Goal: Information Seeking & Learning: Learn about a topic

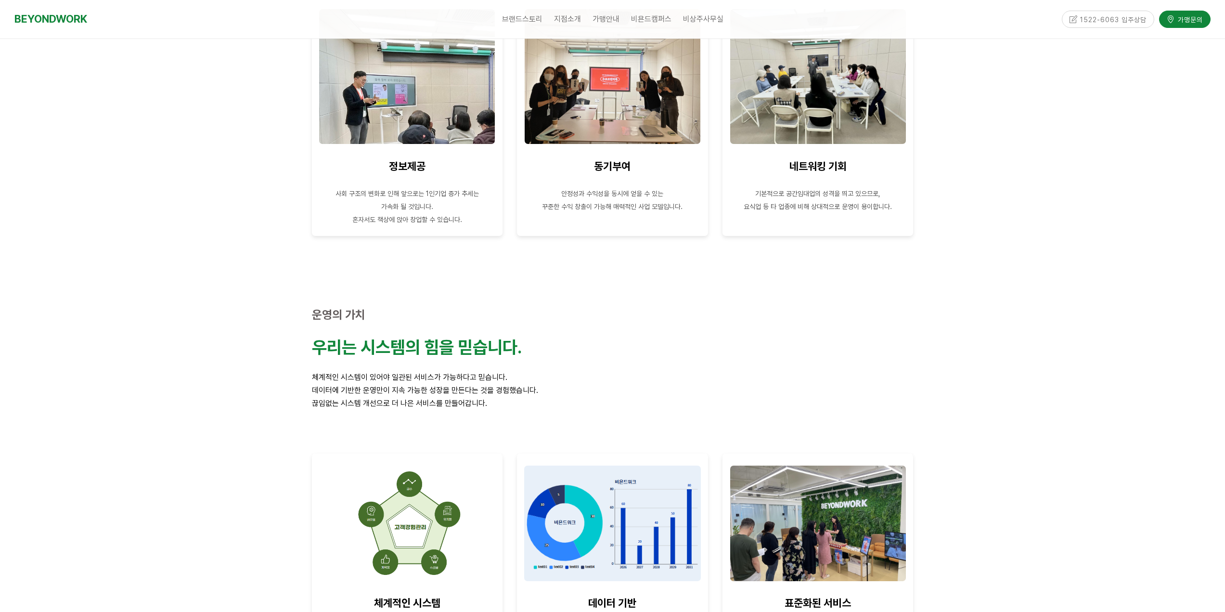
scroll to position [948, 0]
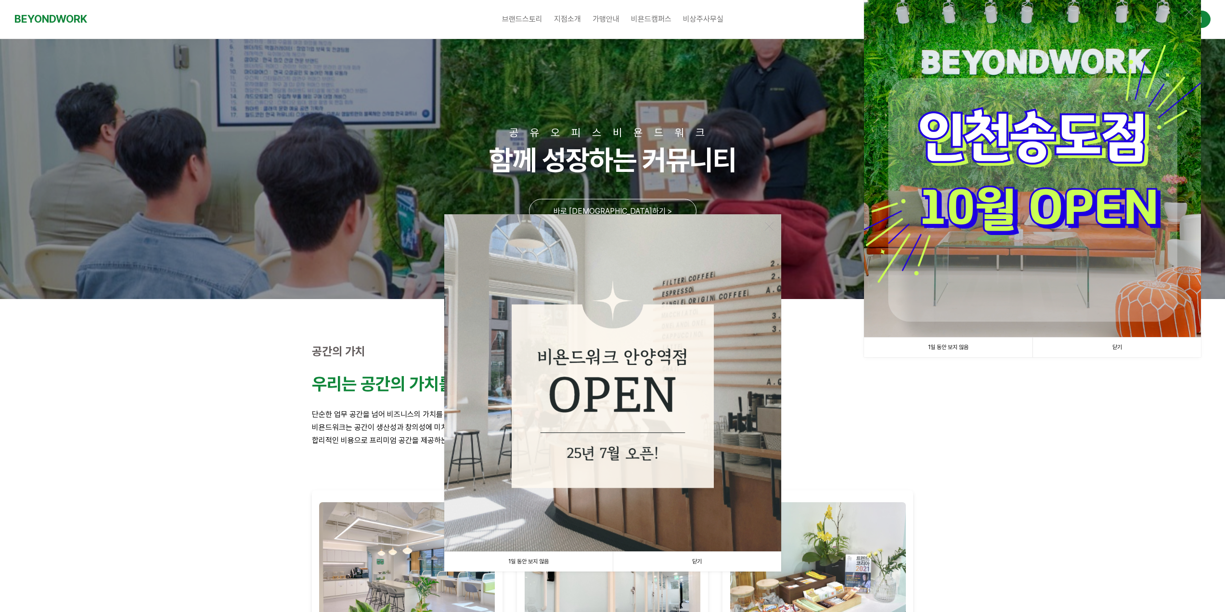
click at [505, 556] on link "1일 동안 보지 않음" at bounding box center [528, 562] width 168 height 20
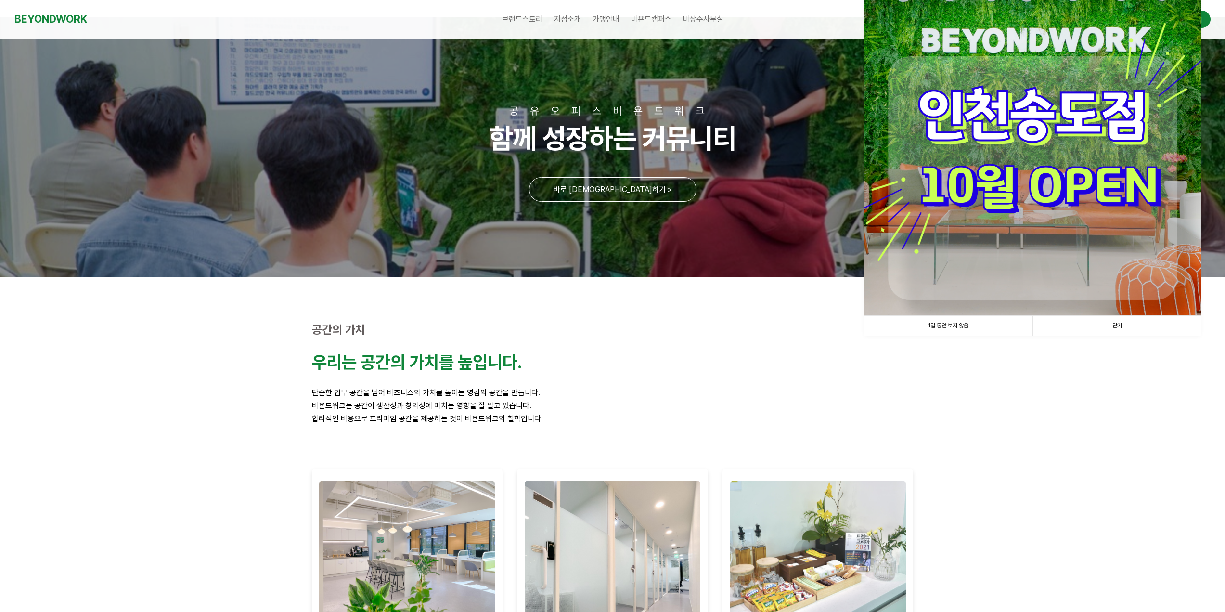
scroll to position [22, 0]
click at [922, 322] on link "1일 동안 보지 않음" at bounding box center [948, 325] width 168 height 20
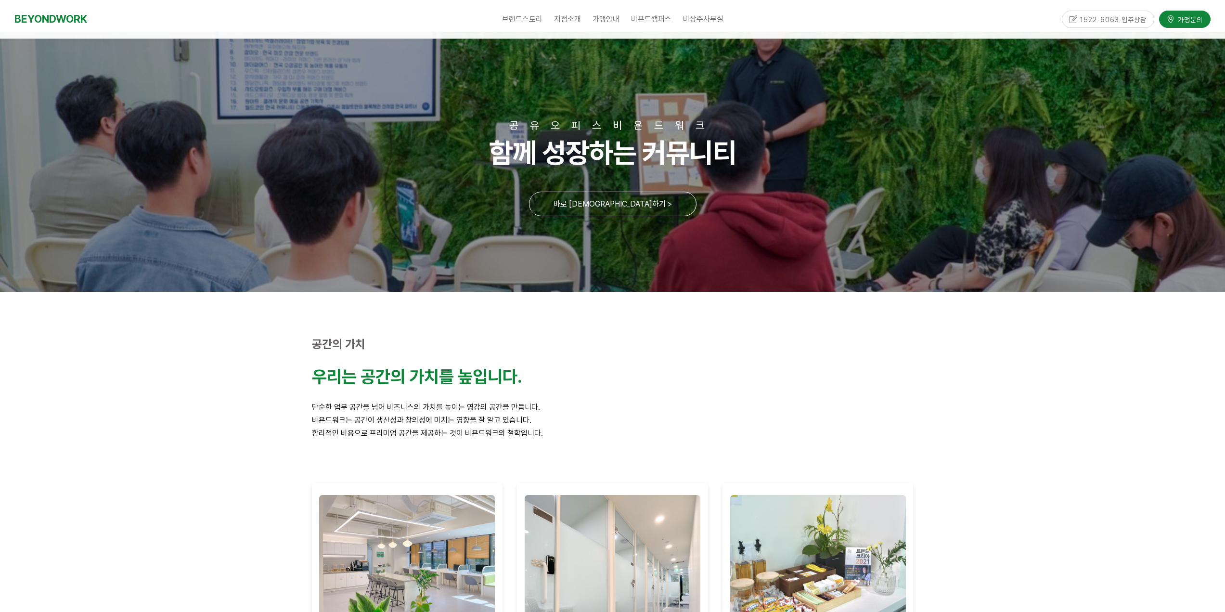
scroll to position [0, 0]
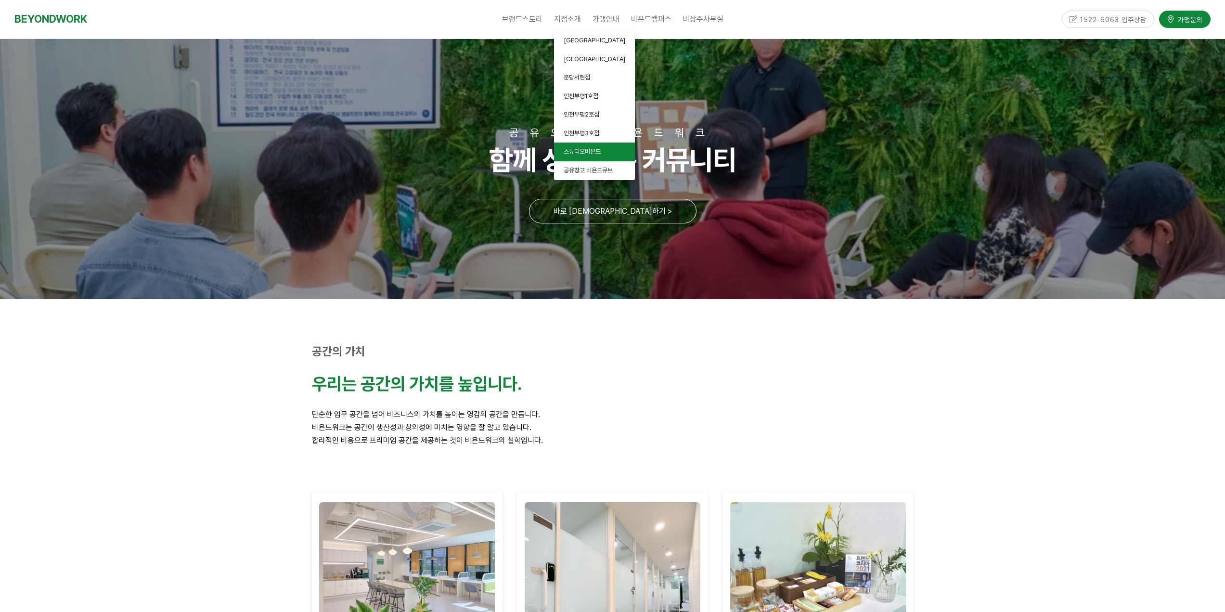
click at [582, 148] on span "스튜디오비욘드" at bounding box center [582, 151] width 37 height 7
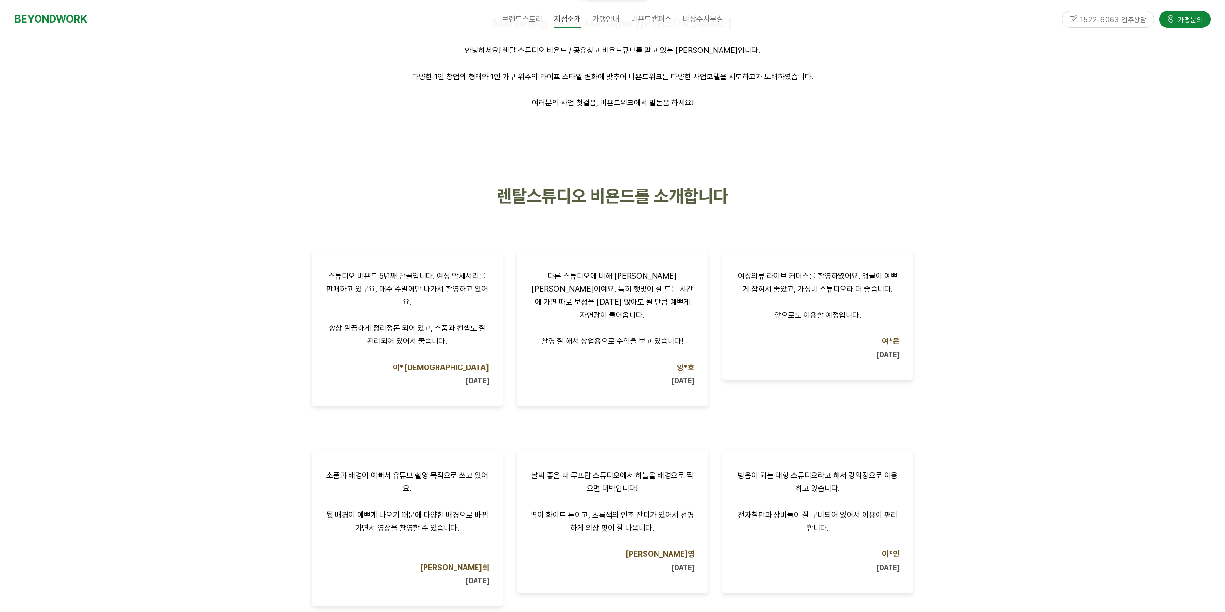
scroll to position [464, 0]
click at [513, 199] on span "렌탈스튜디오 비욘드를 소개합니다" at bounding box center [612, 195] width 231 height 21
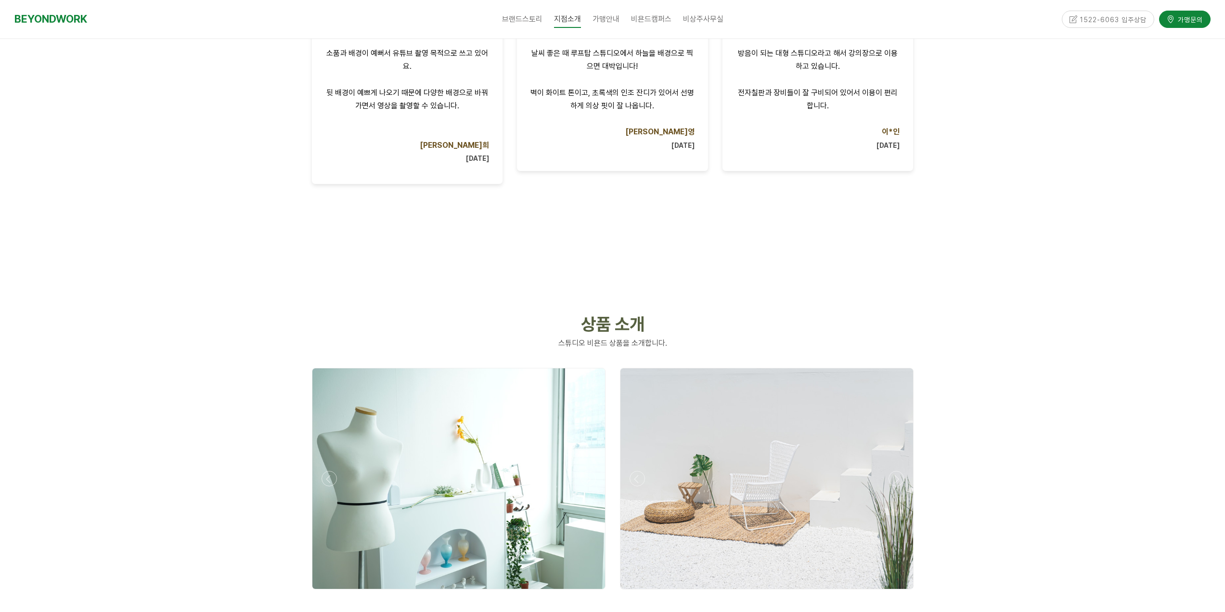
scroll to position [909, 0]
